Goal: Information Seeking & Learning: Learn about a topic

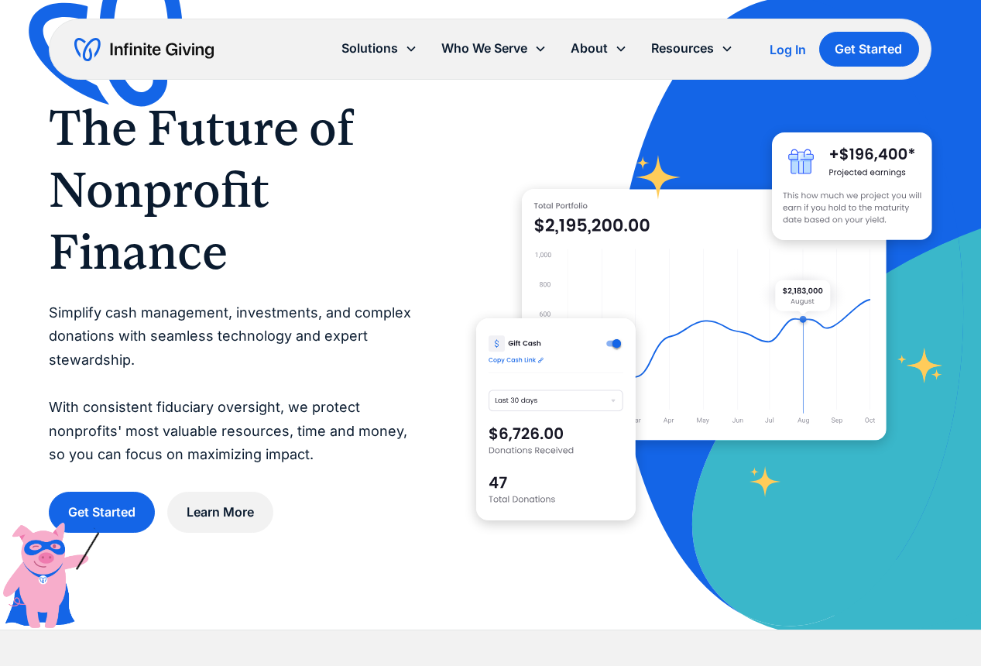
click at [788, 46] on div "Log In" at bounding box center [788, 49] width 36 height 12
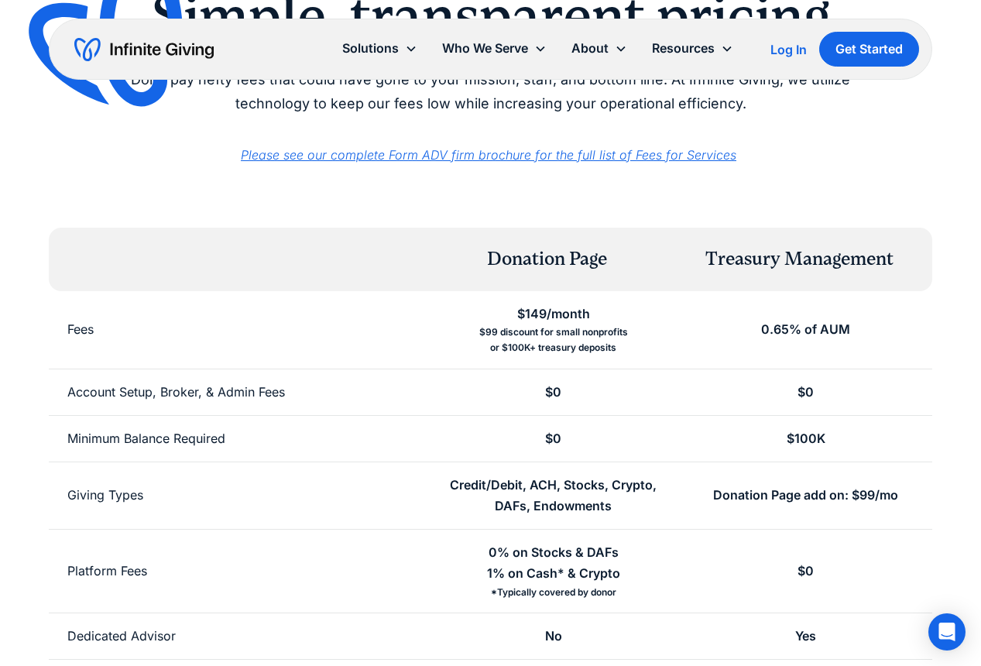
scroll to position [158, 0]
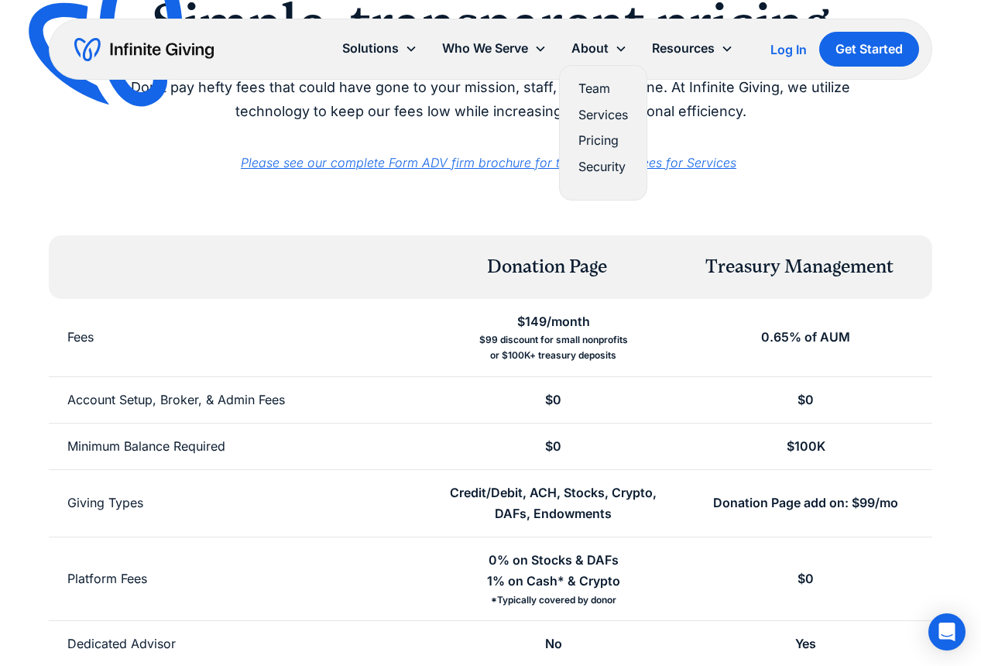
click at [592, 144] on link "Pricing" at bounding box center [603, 140] width 50 height 21
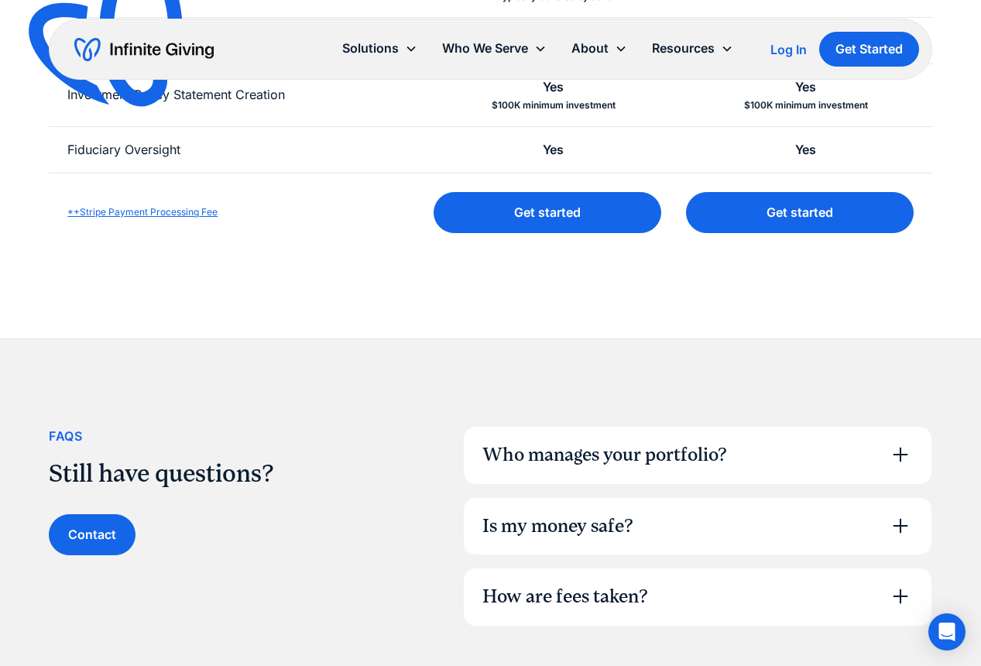
scroll to position [682, 0]
